Goal: Book appointment/travel/reservation

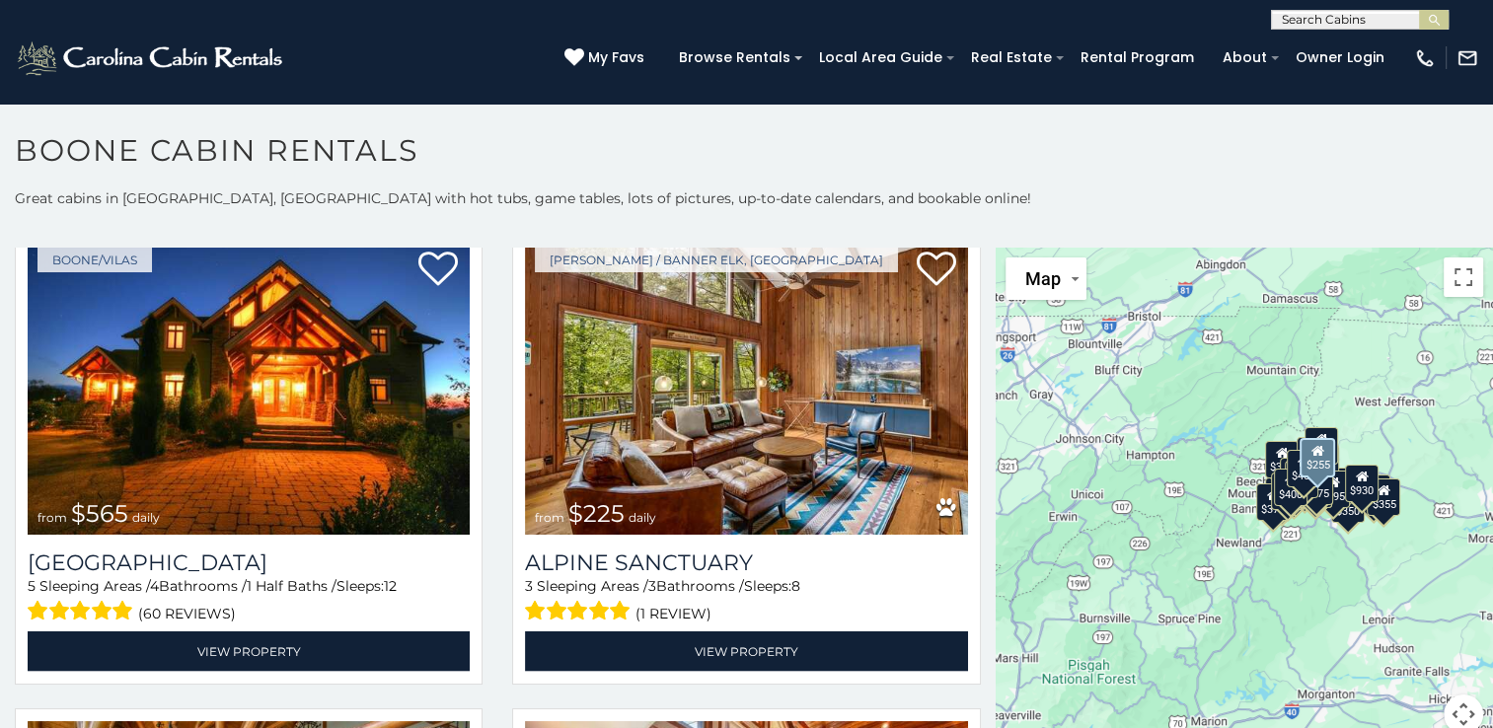
scroll to position [3978, 0]
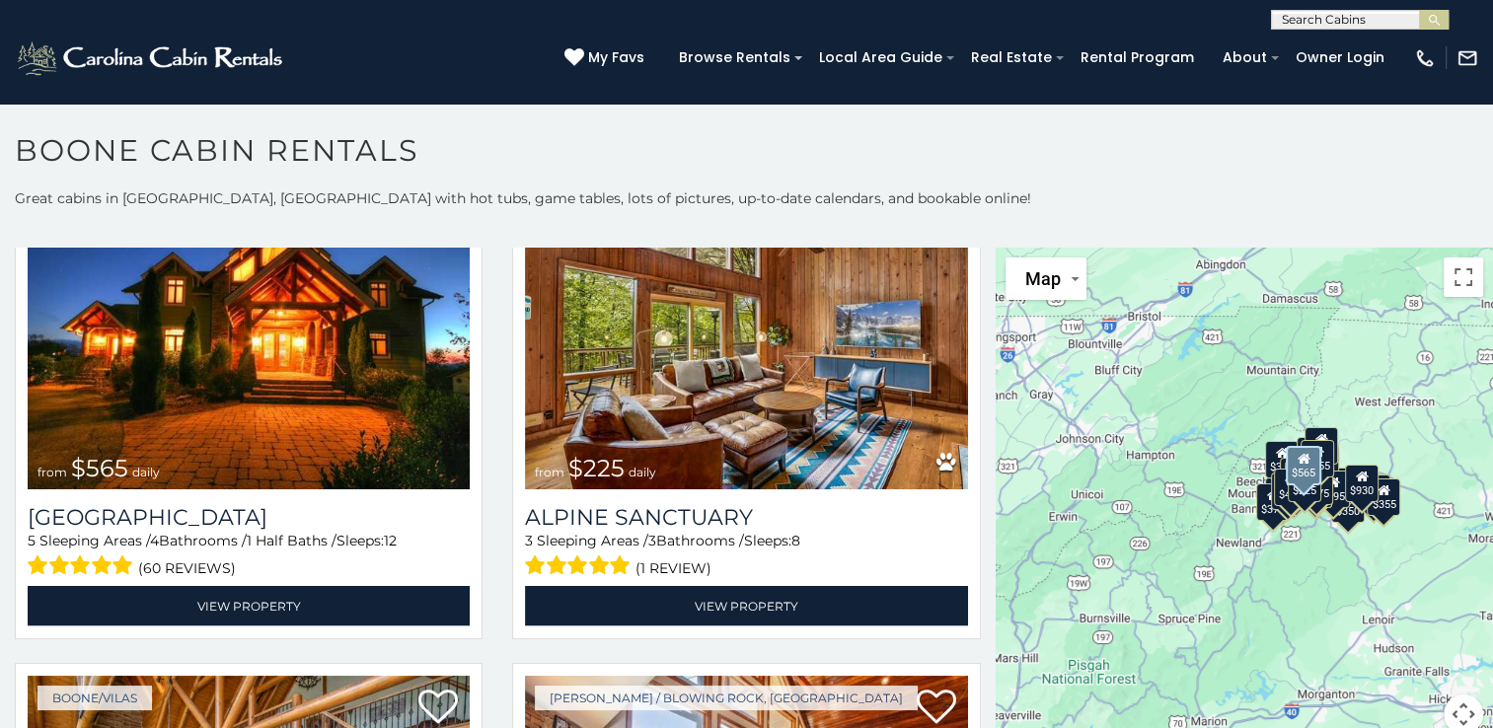
click at [379, 372] on img at bounding box center [249, 340] width 442 height 296
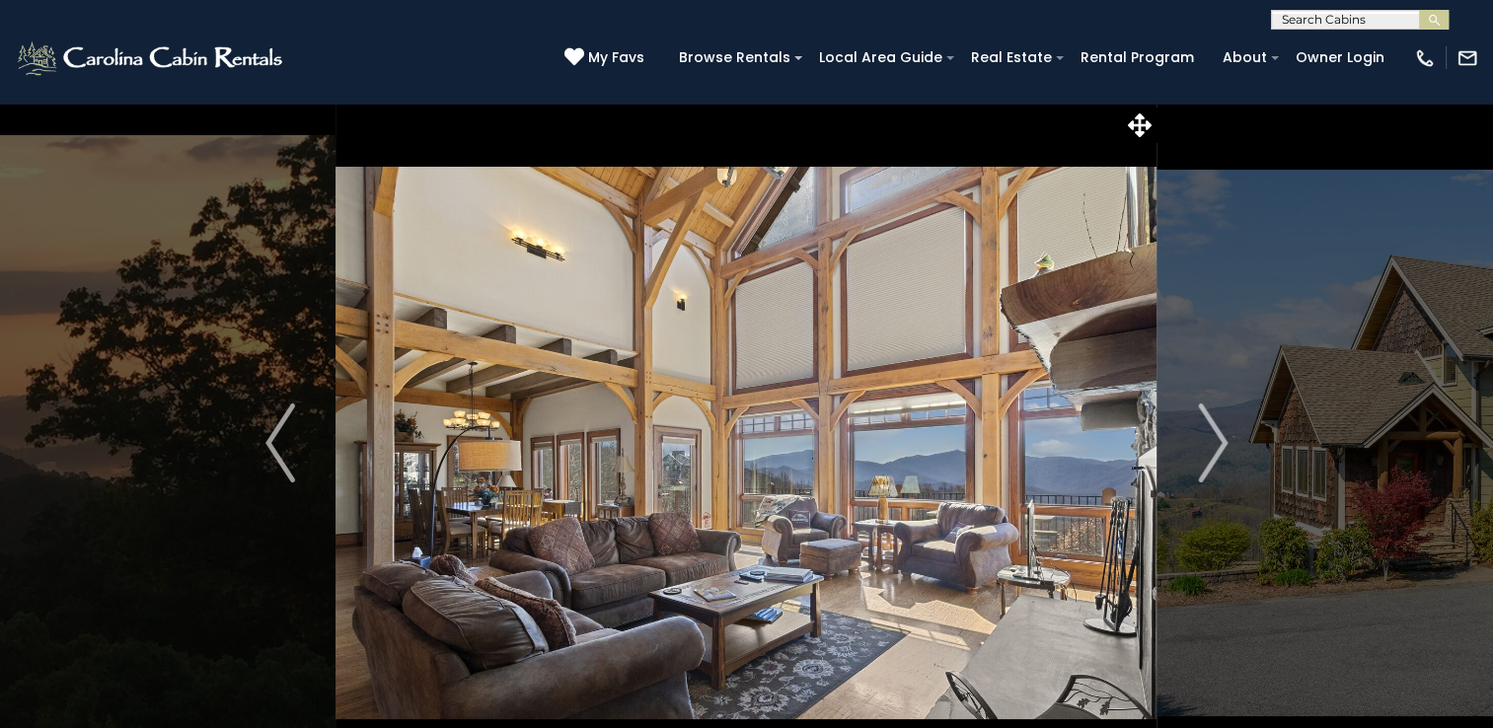
click at [1213, 455] on img "Next" at bounding box center [1213, 443] width 30 height 79
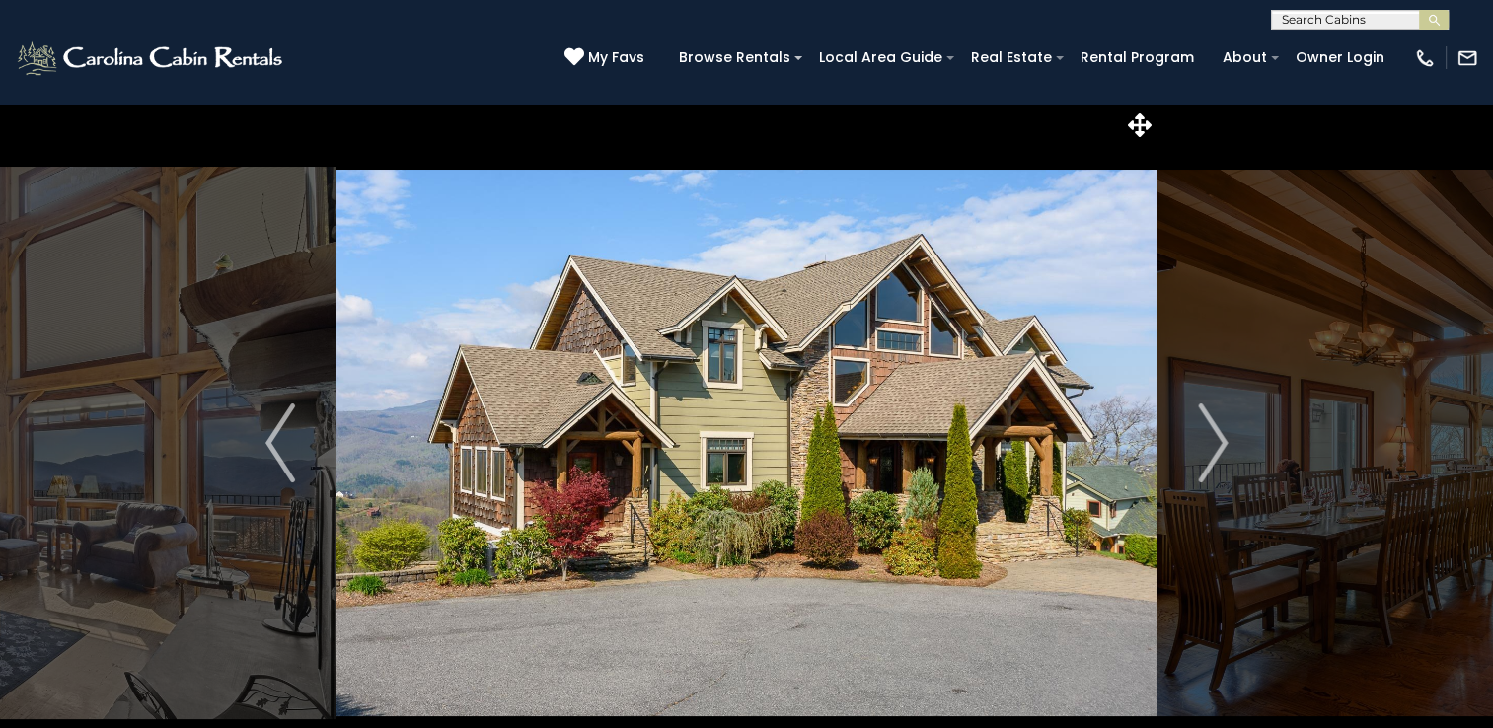
click at [1213, 455] on img "Next" at bounding box center [1213, 443] width 30 height 79
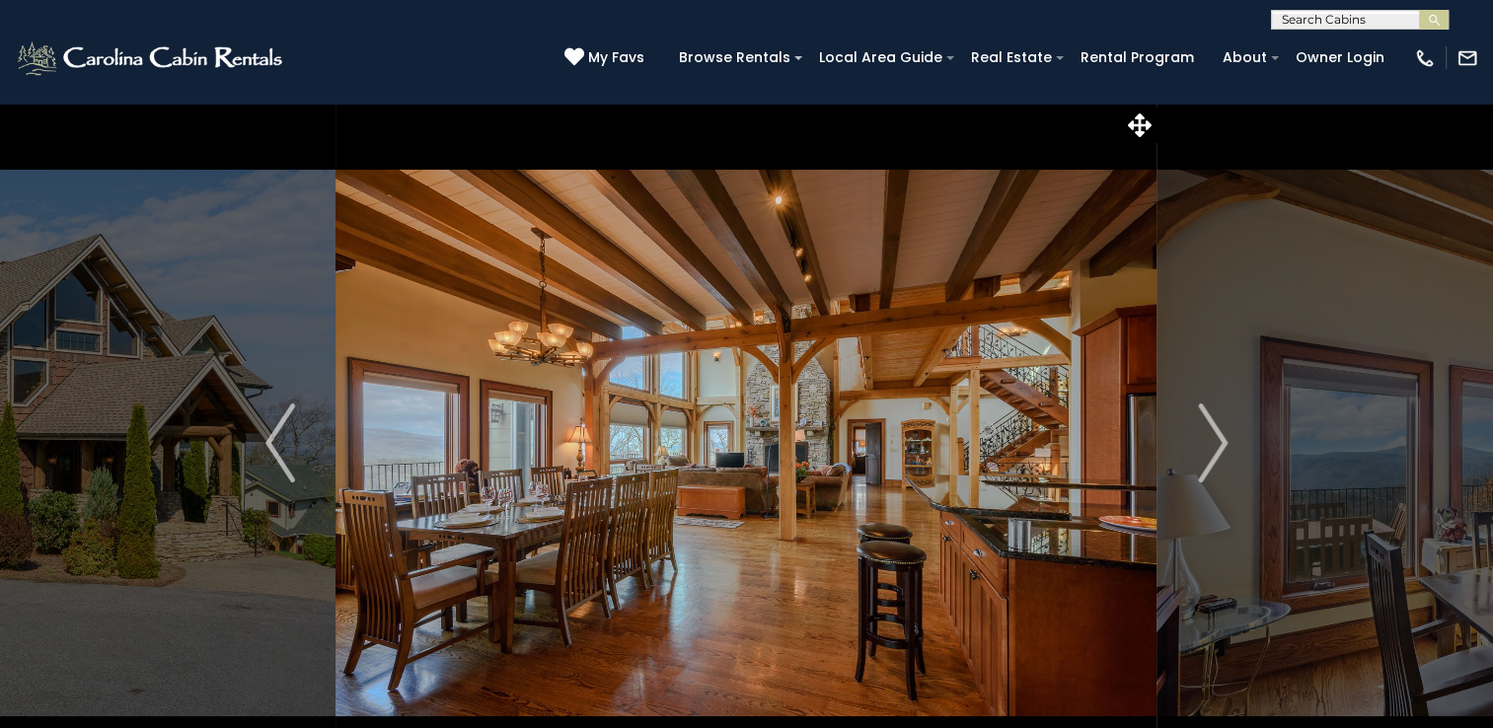
click at [1213, 455] on img "Next" at bounding box center [1213, 443] width 30 height 79
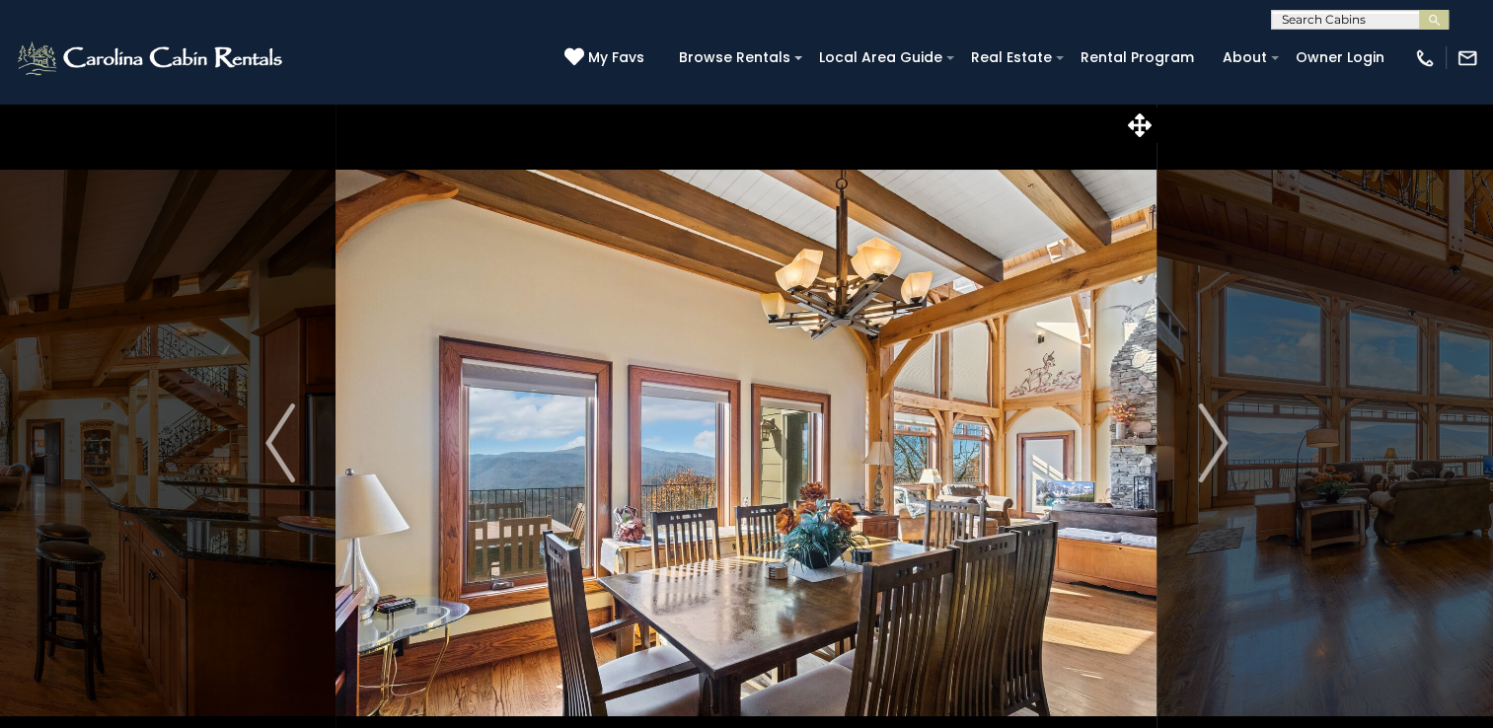
click at [1213, 455] on img "Next" at bounding box center [1213, 443] width 30 height 79
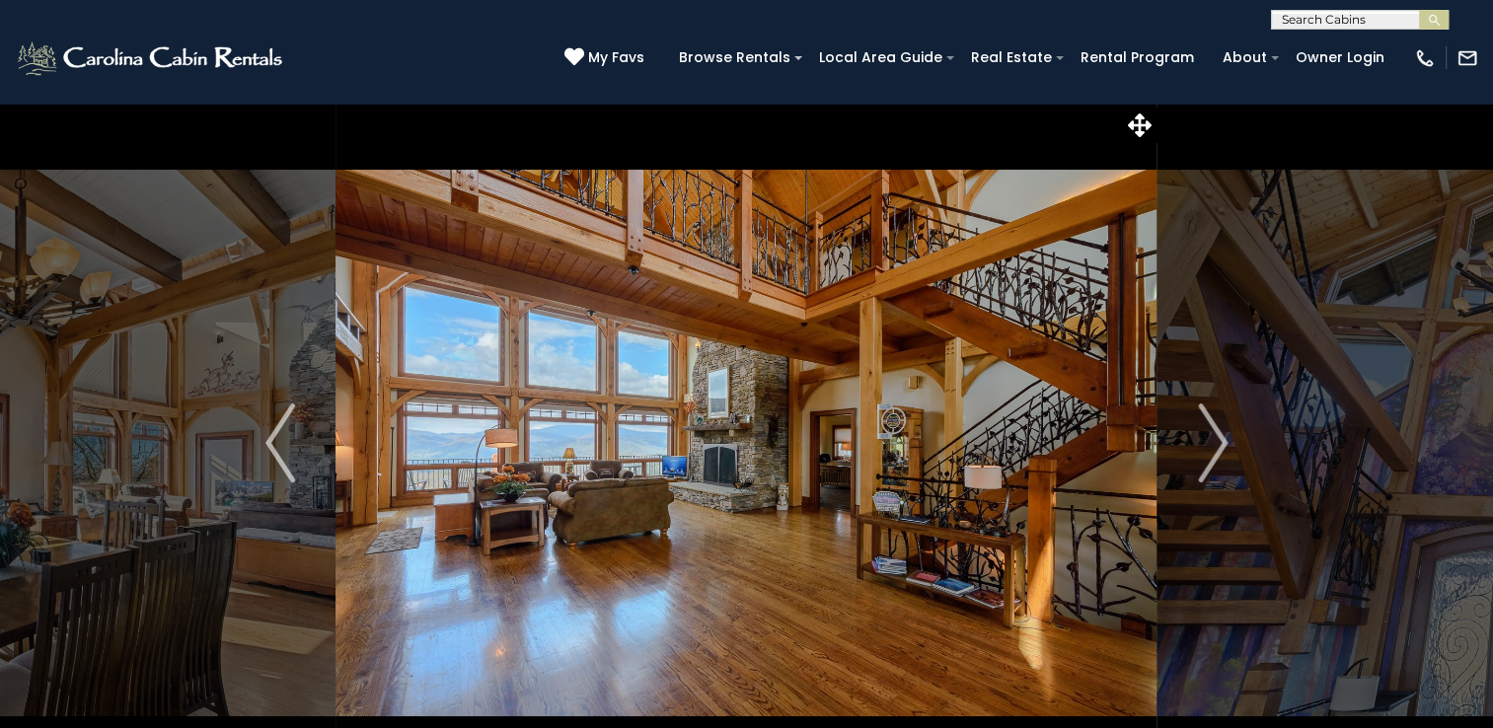
click at [1213, 455] on img "Next" at bounding box center [1213, 443] width 30 height 79
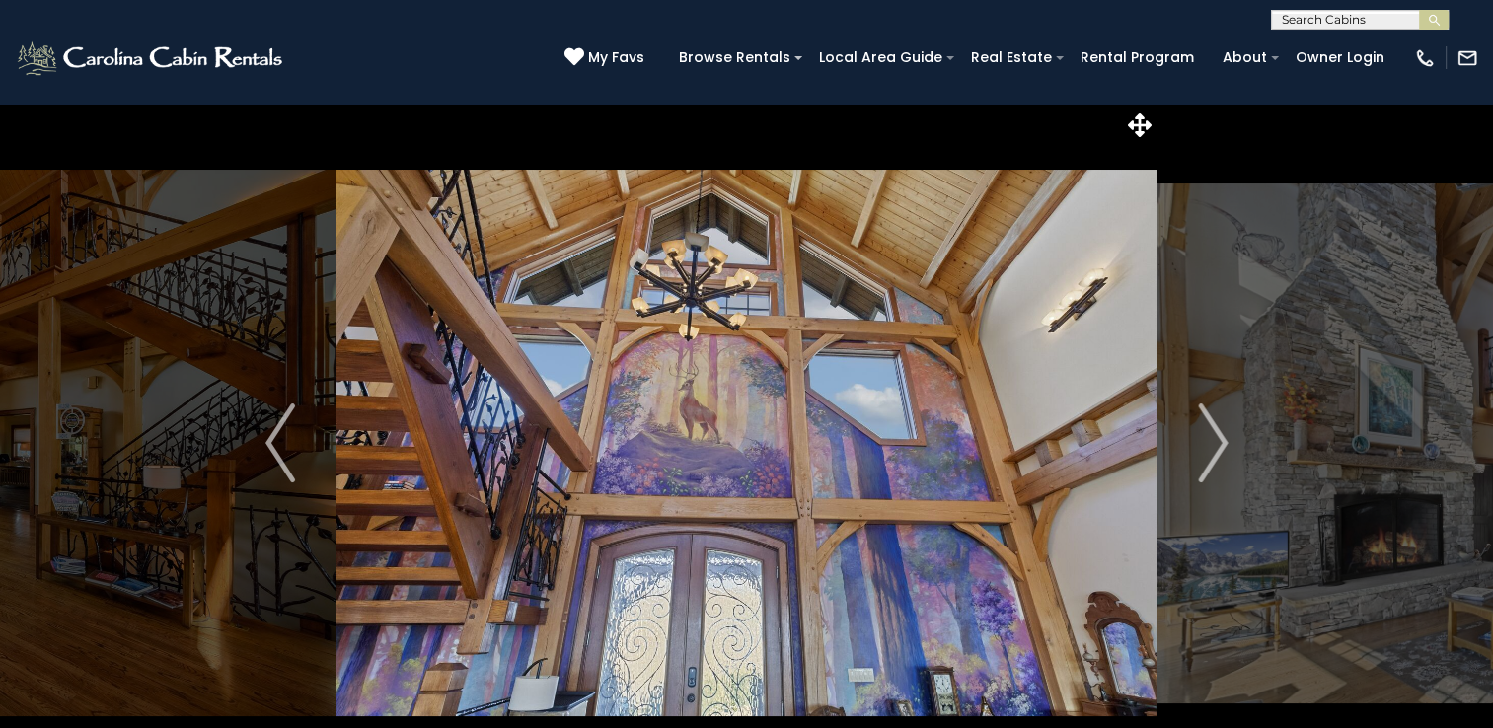
drag, startPoint x: 1213, startPoint y: 455, endPoint x: 1212, endPoint y: 468, distance: 12.9
click at [1212, 468] on img "Next" at bounding box center [1213, 443] width 30 height 79
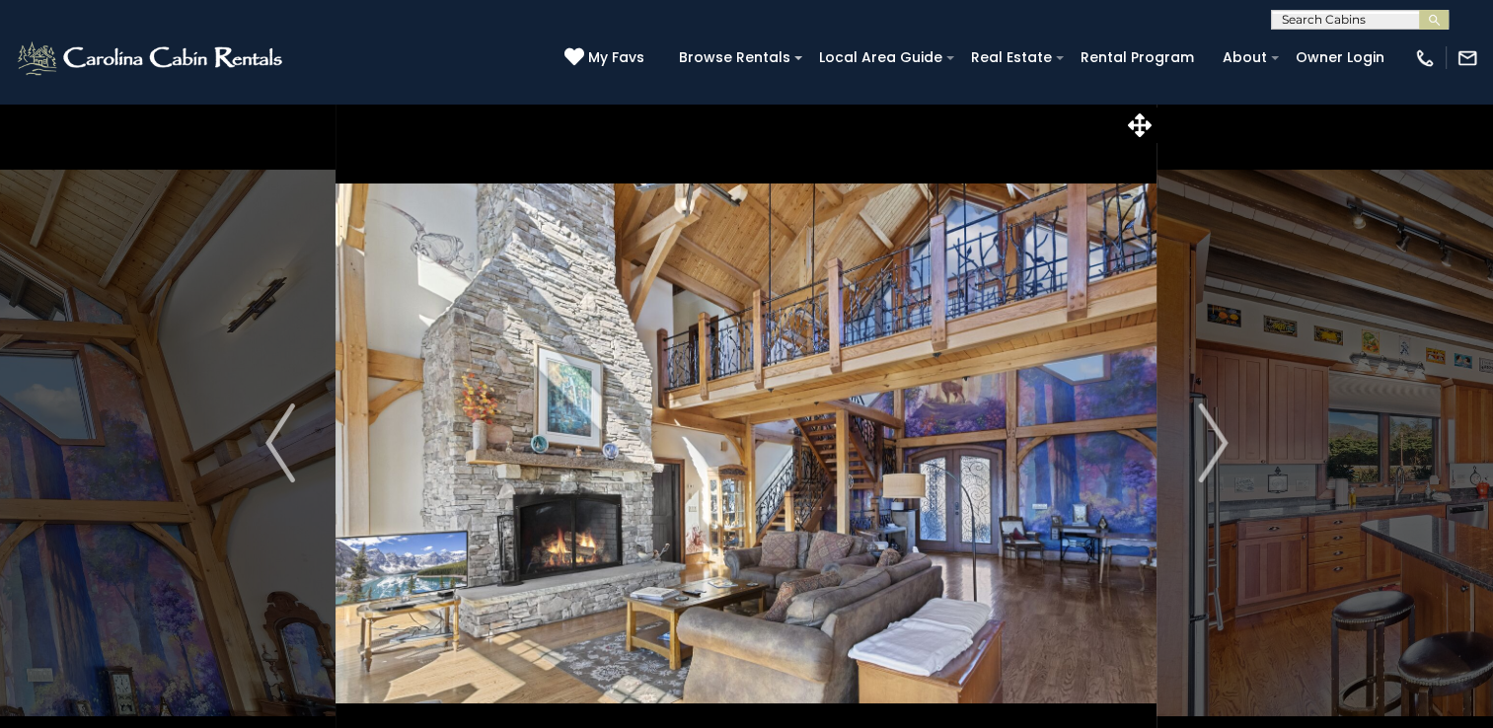
click at [1212, 468] on img "Next" at bounding box center [1213, 443] width 30 height 79
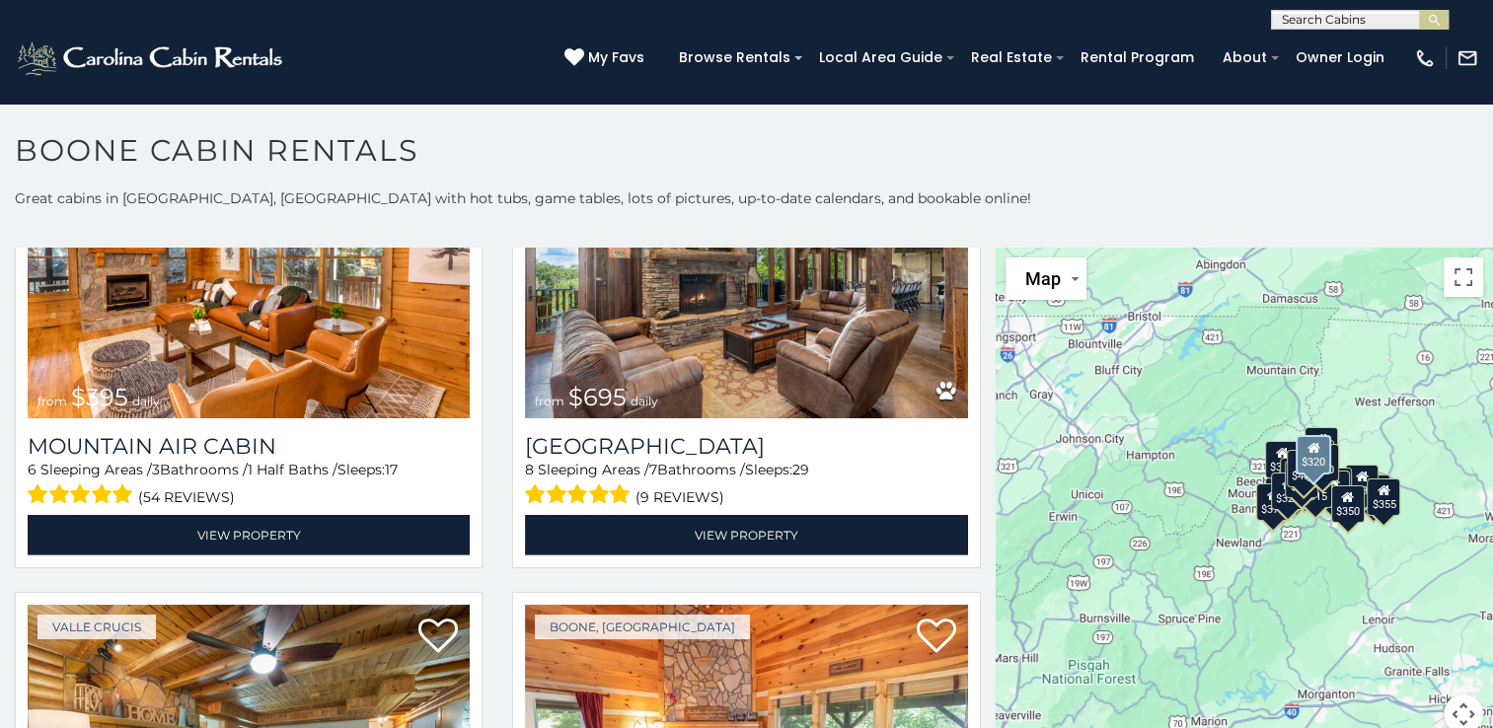
scroll to position [6007, 0]
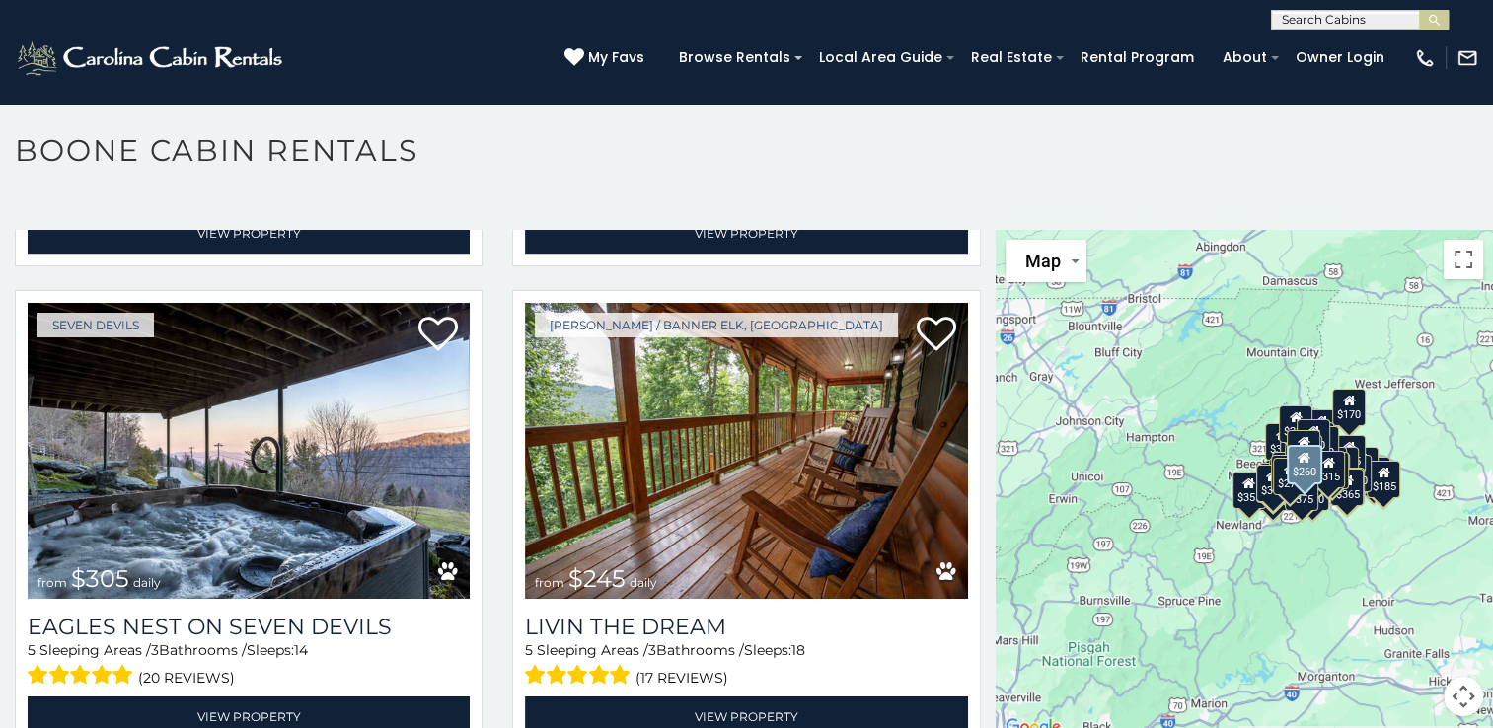
scroll to position [11098, 0]
